Goal: Complete application form

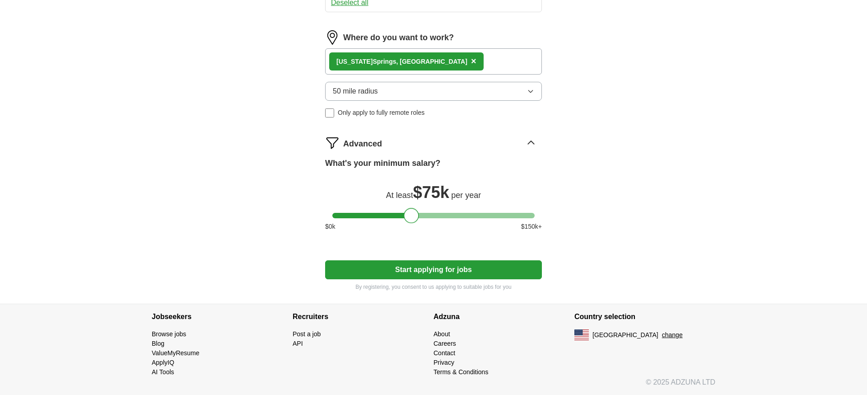
scroll to position [231, 0]
click at [437, 267] on button "Start applying for jobs" at bounding box center [433, 269] width 217 height 19
click at [391, 265] on button "Start applying for jobs" at bounding box center [433, 269] width 217 height 19
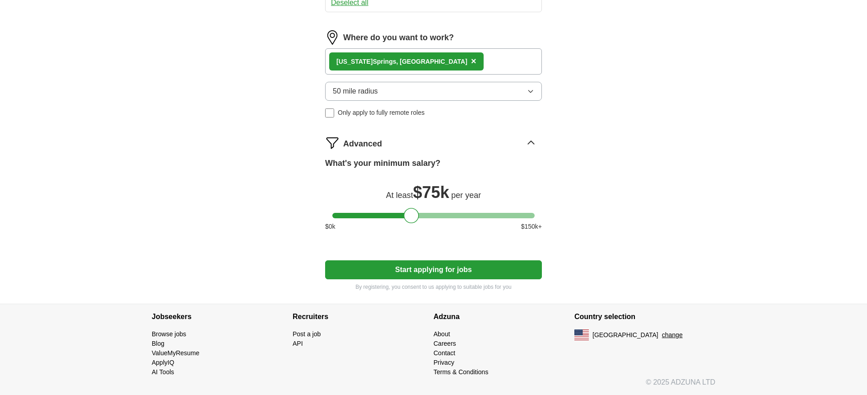
scroll to position [231, 0]
click at [418, 272] on button "Start applying for jobs" at bounding box center [433, 269] width 217 height 19
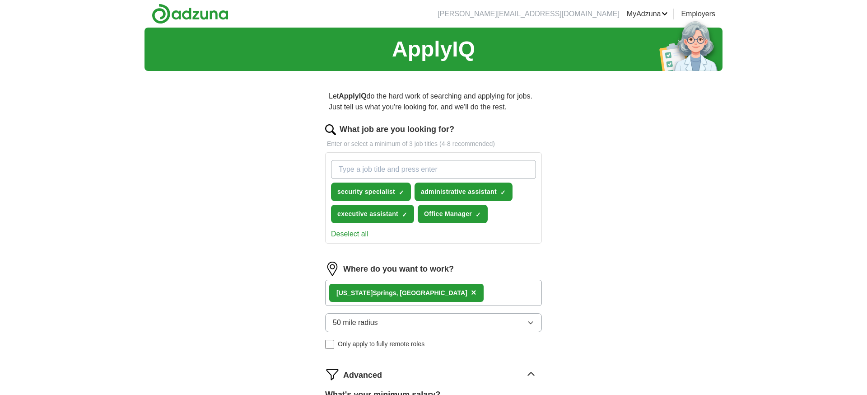
scroll to position [0, 0]
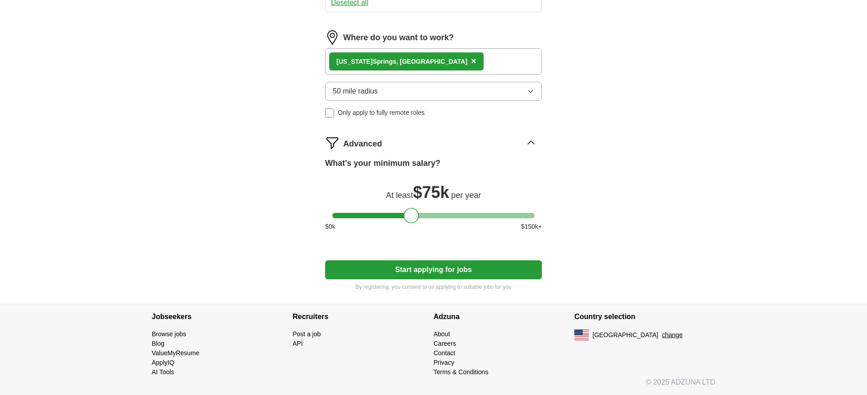
click at [381, 269] on button "Start applying for jobs" at bounding box center [433, 269] width 217 height 19
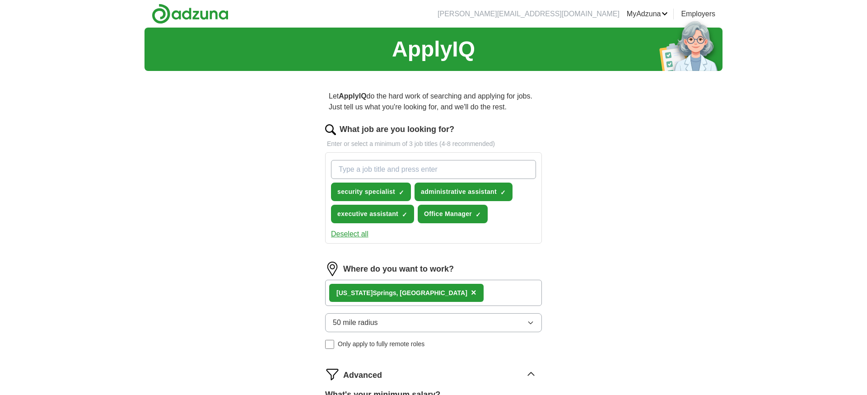
click at [0, 0] on link "Alerts" at bounding box center [0, 0] width 0 height 0
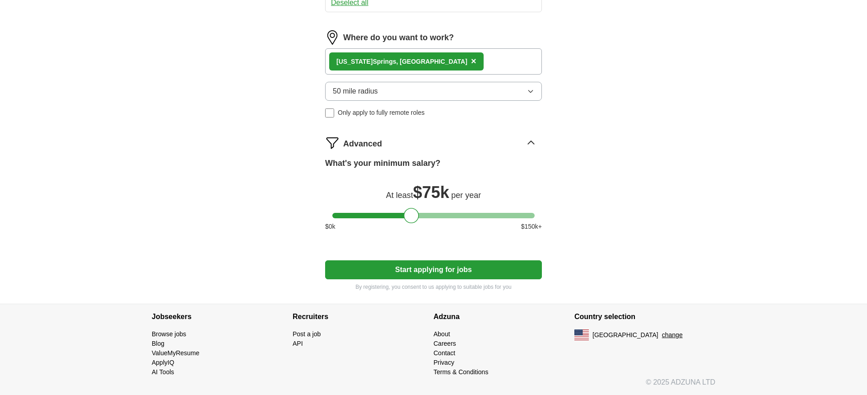
scroll to position [231, 0]
click at [393, 267] on button "Start applying for jobs" at bounding box center [433, 269] width 217 height 19
click at [395, 268] on button "Start applying for jobs" at bounding box center [433, 269] width 217 height 19
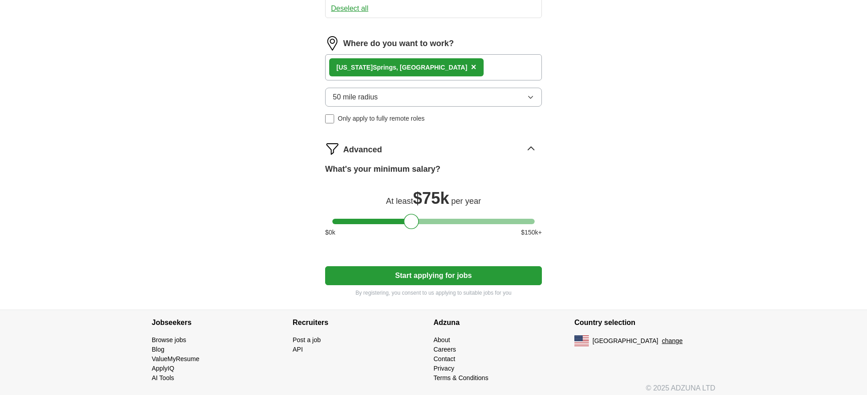
scroll to position [226, 0]
click at [530, 149] on icon at bounding box center [531, 148] width 14 height 14
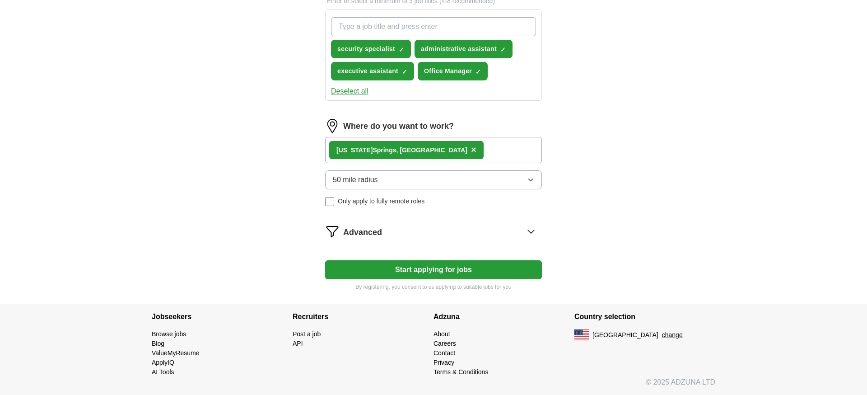
scroll to position [143, 0]
click at [535, 230] on icon at bounding box center [531, 231] width 14 height 14
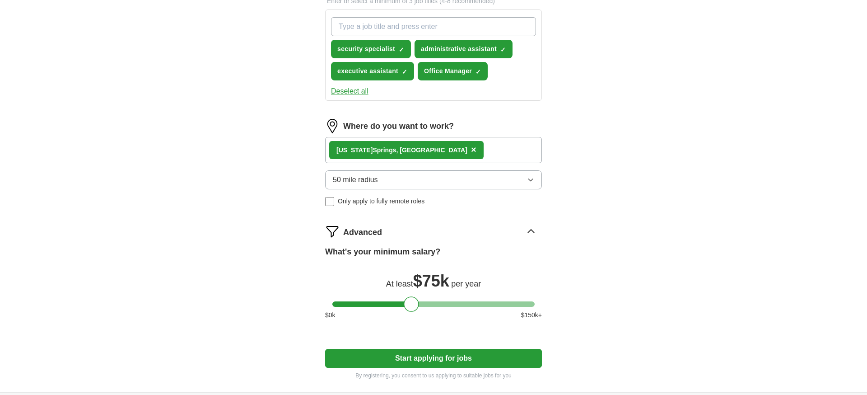
click at [533, 231] on icon at bounding box center [531, 230] width 6 height 3
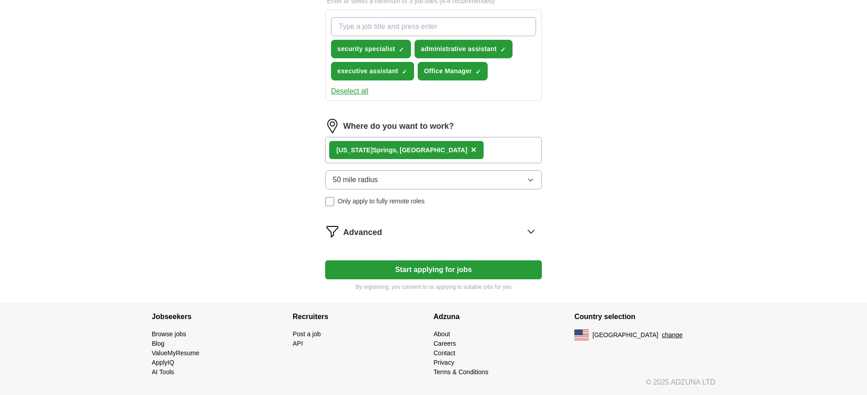
click at [389, 274] on button "Start applying for jobs" at bounding box center [433, 269] width 217 height 19
click at [389, 273] on button "Start applying for jobs" at bounding box center [433, 269] width 217 height 19
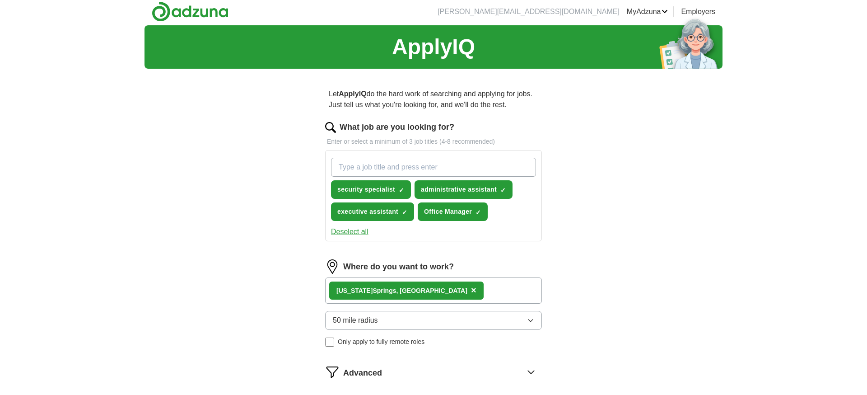
scroll to position [3, 0]
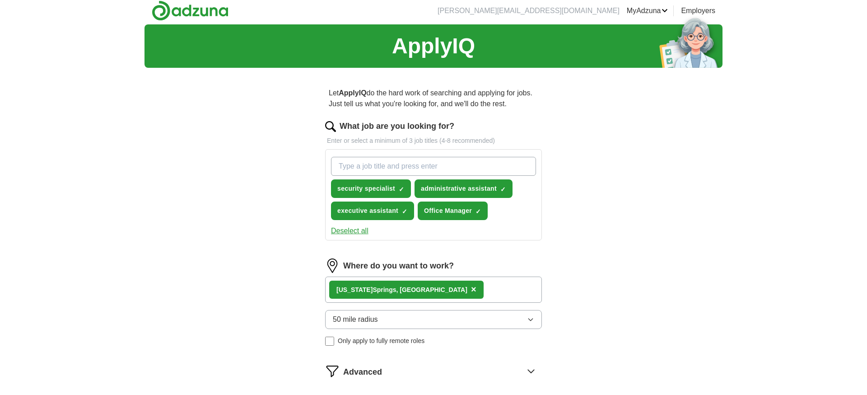
click at [0, 0] on link "Resumes" at bounding box center [0, 0] width 0 height 0
